Goal: Transaction & Acquisition: Subscribe to service/newsletter

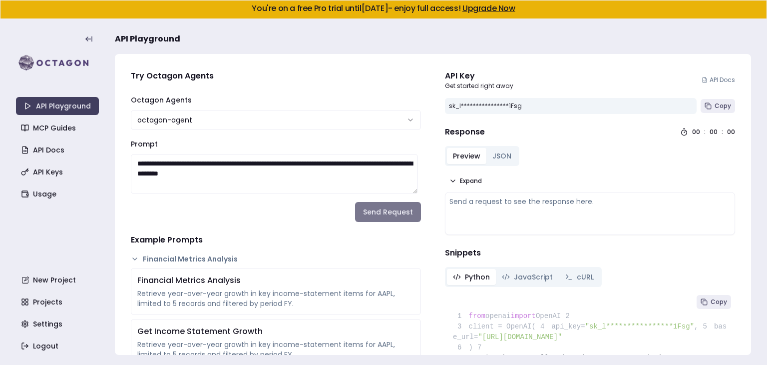
click at [381, 207] on button "Send Request" at bounding box center [388, 212] width 66 height 20
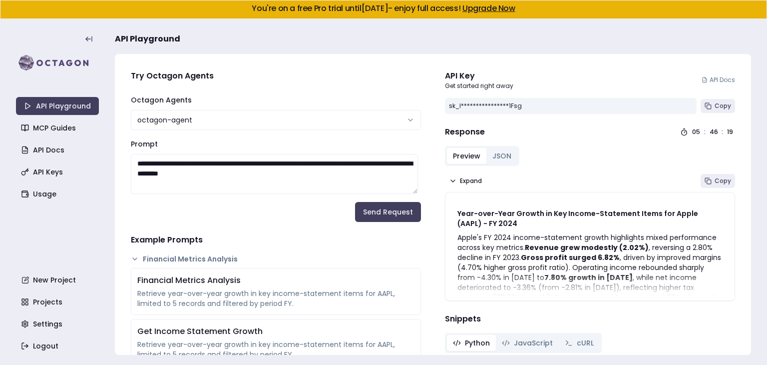
scroll to position [246, 0]
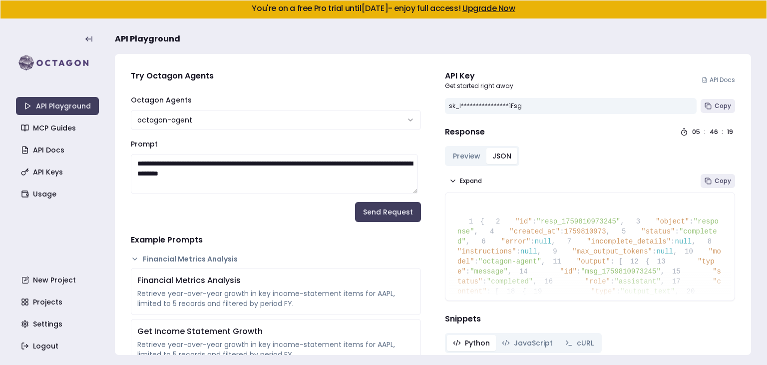
click at [506, 157] on button "JSON" at bounding box center [502, 156] width 31 height 16
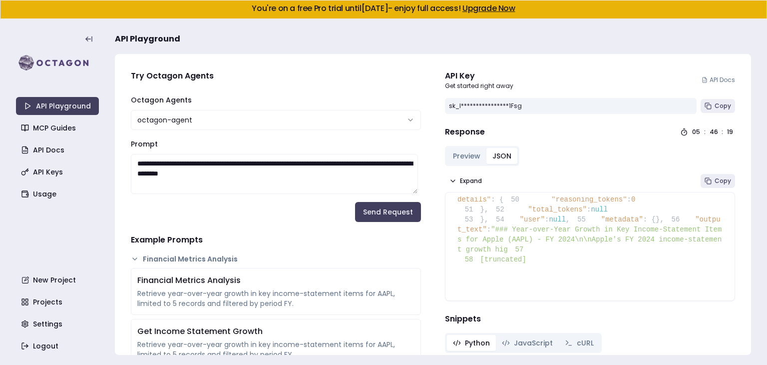
scroll to position [779, 0]
